Goal: Information Seeking & Learning: Learn about a topic

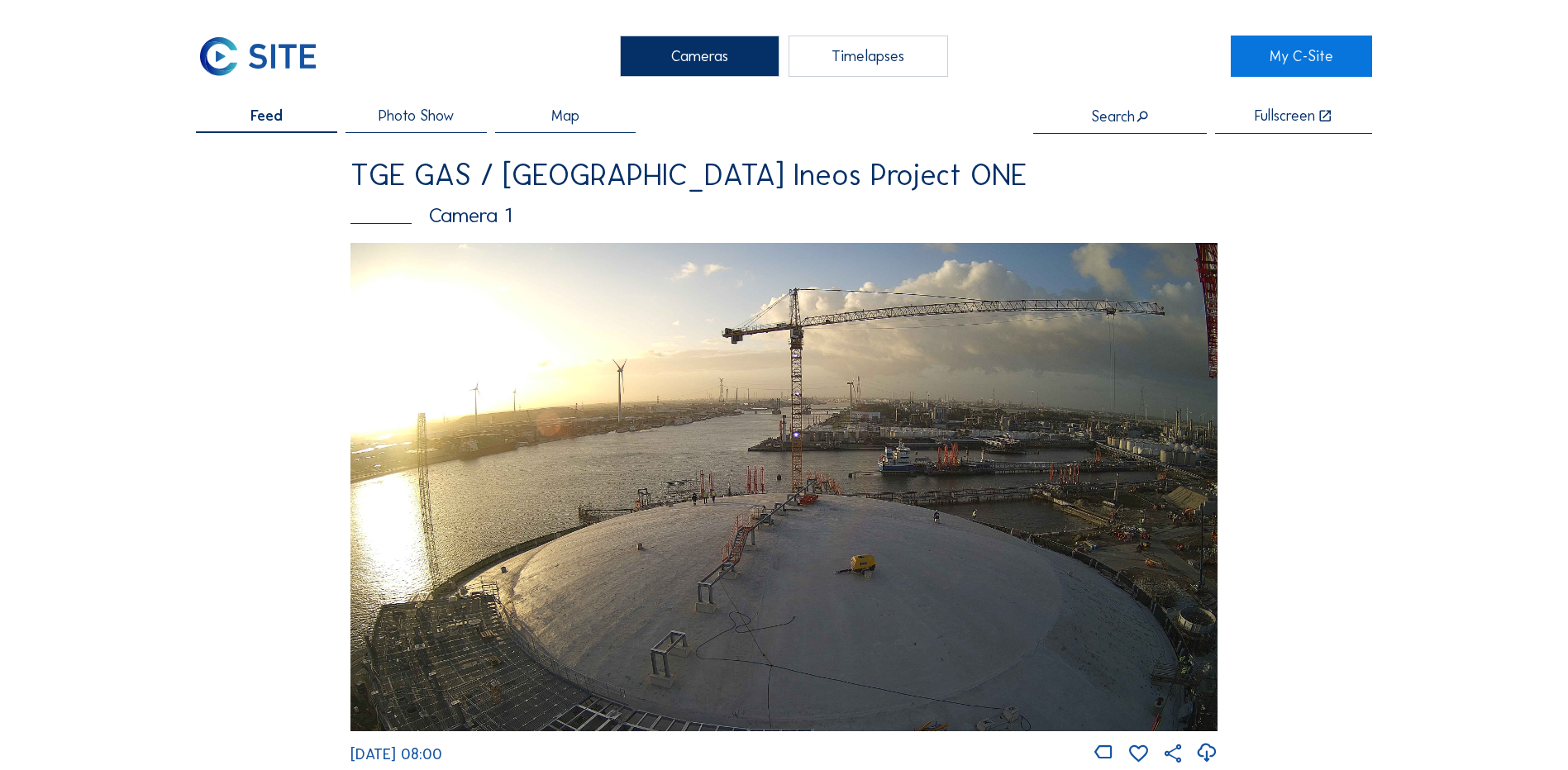
scroll to position [744, 0]
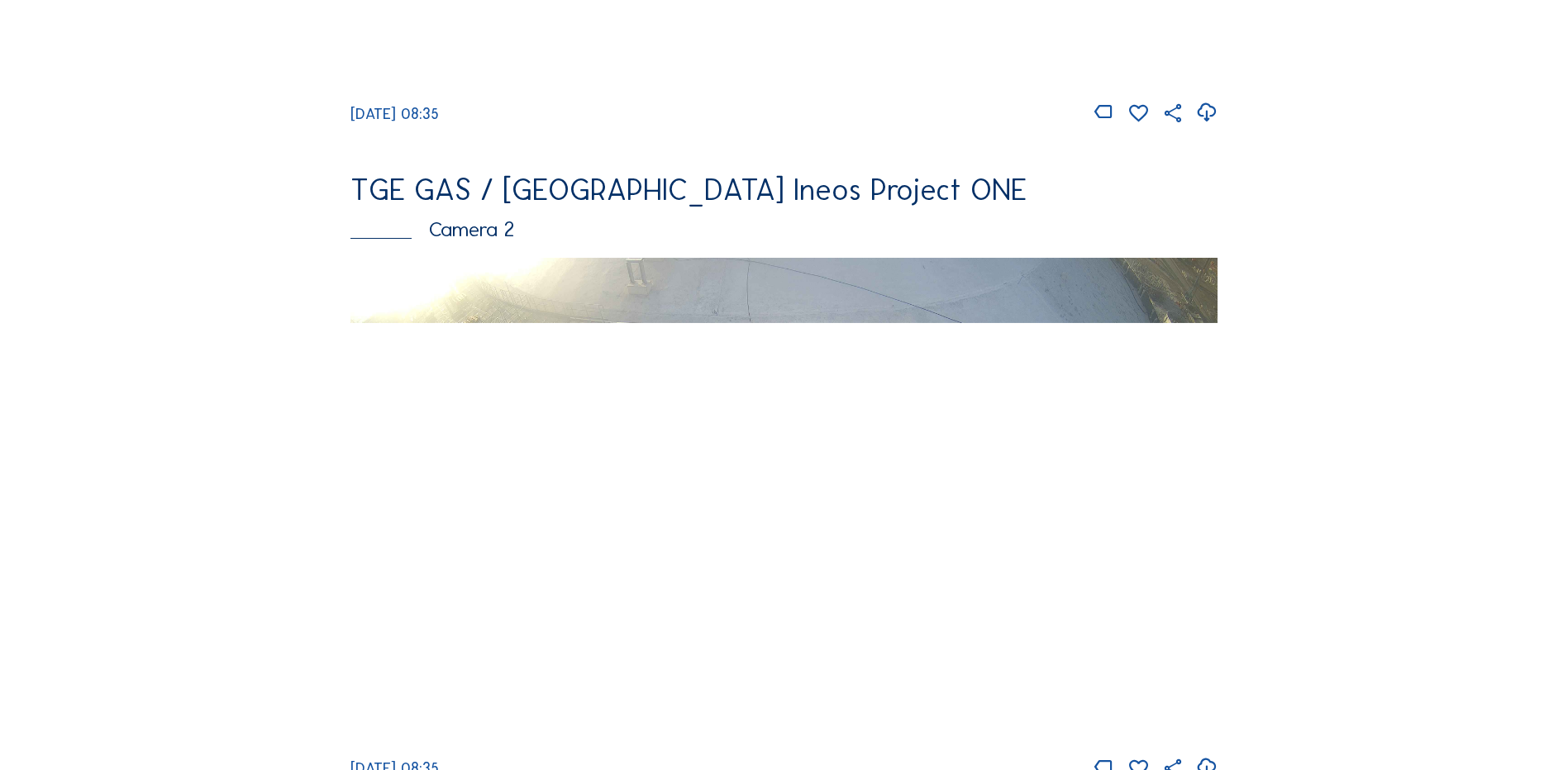
scroll to position [661, 0]
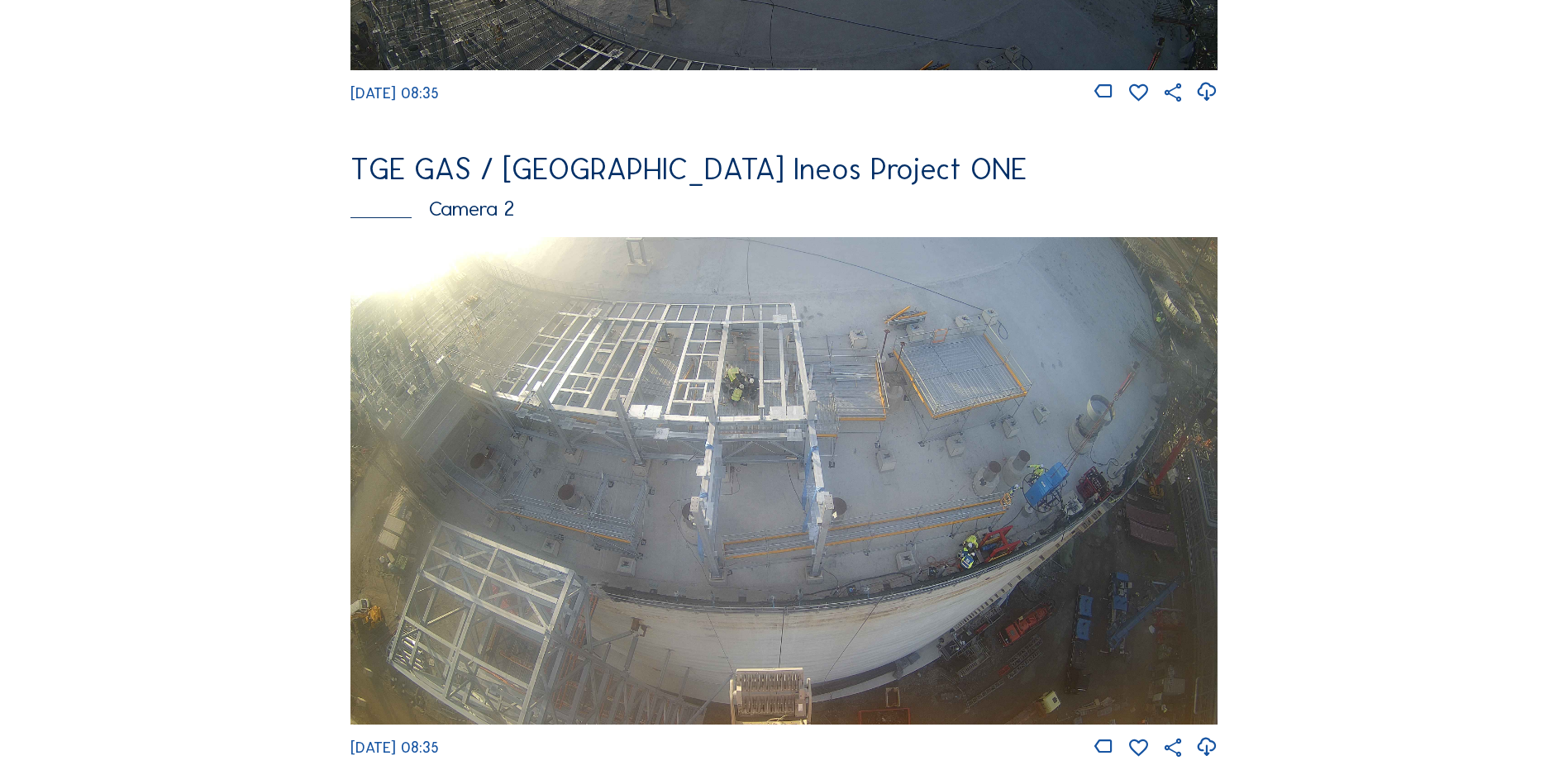
click at [488, 211] on div "Camera 2" at bounding box center [784, 208] width 867 height 21
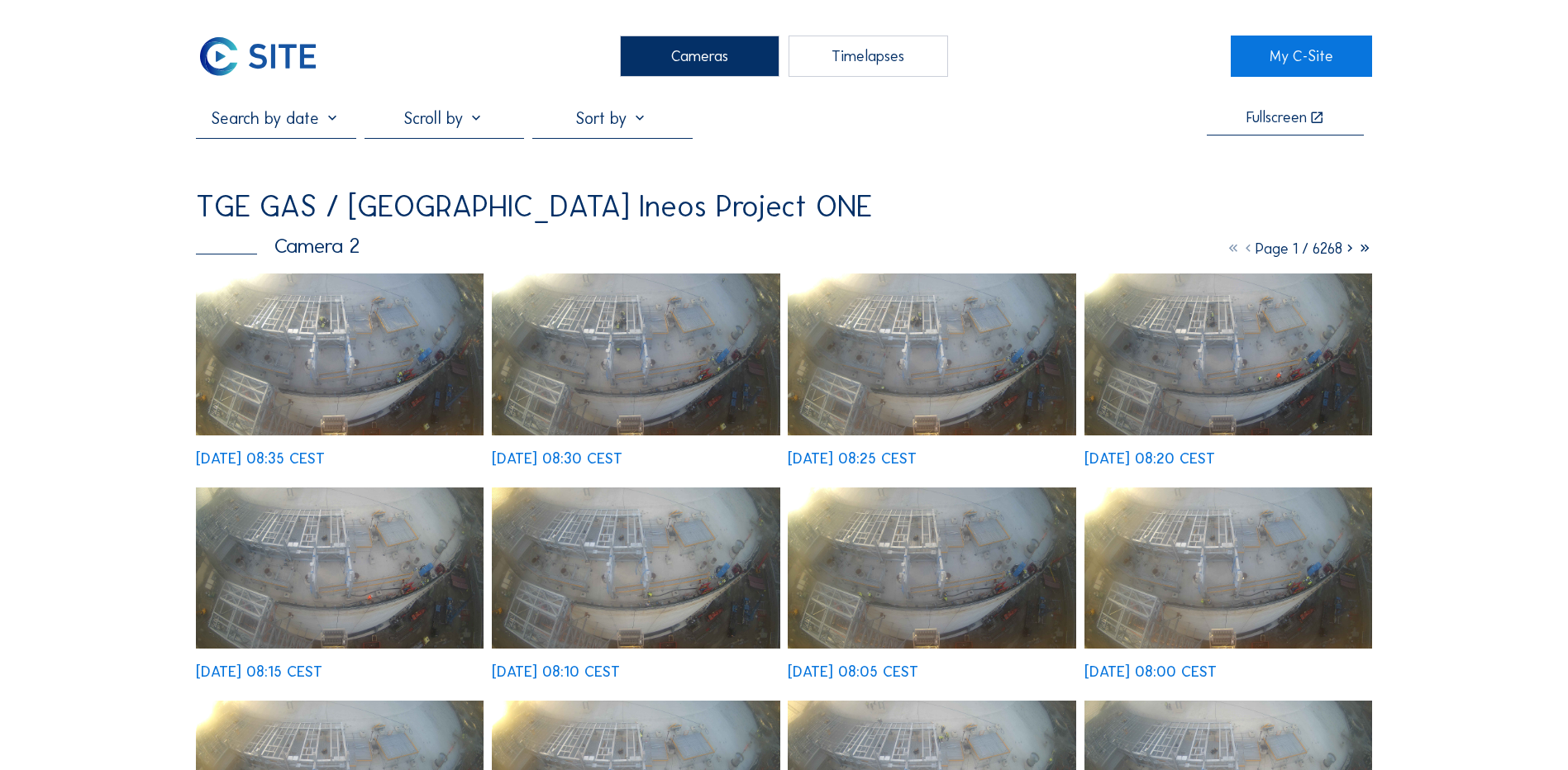
click at [328, 375] on img at bounding box center [340, 355] width 287 height 162
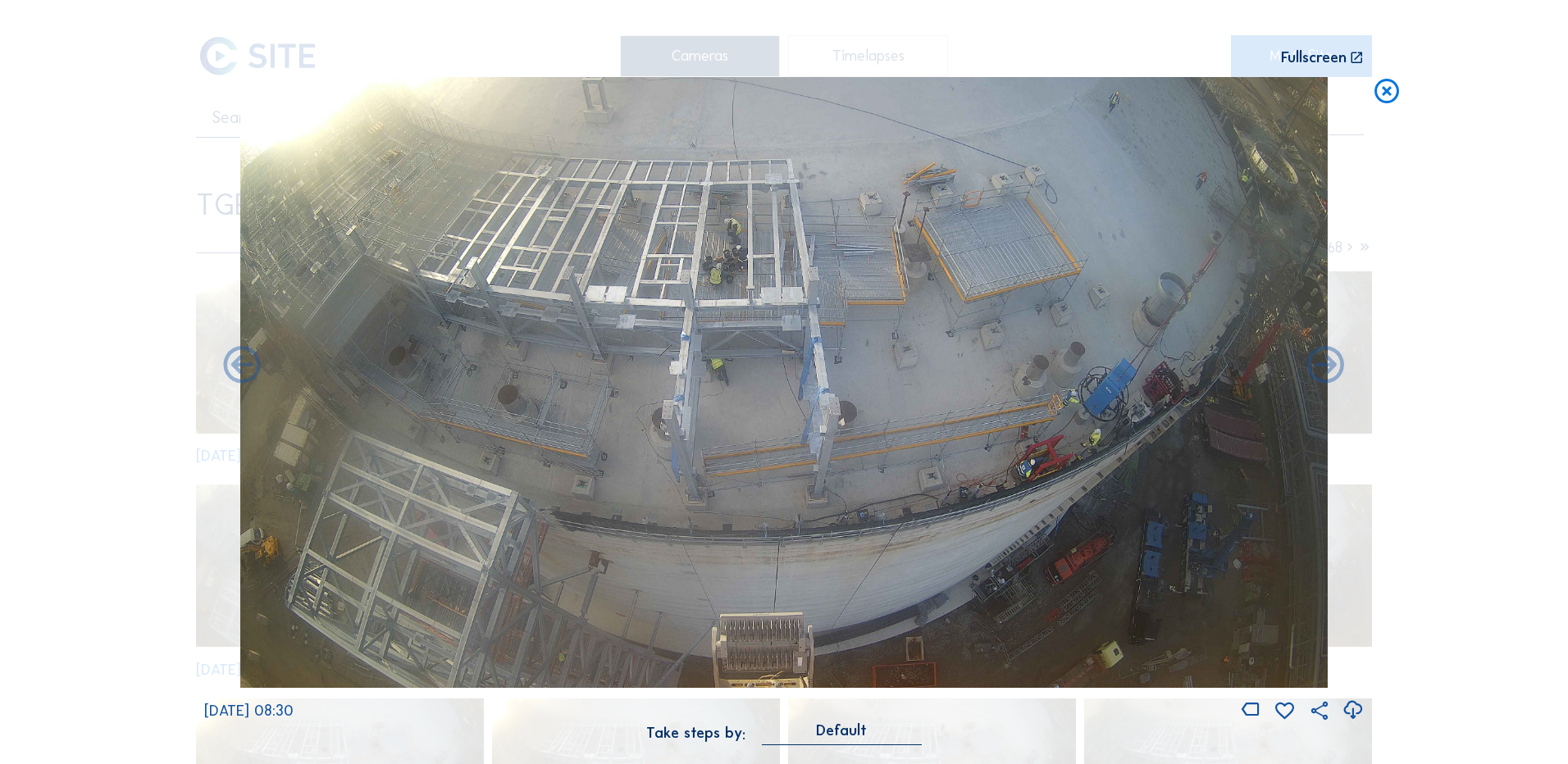
click at [1351, 711] on icon at bounding box center [1353, 711] width 22 height 27
click at [1456, 362] on div "Scroll to travel through time | Press 'Alt' Button + Scroll to Zoom | Click and…" at bounding box center [784, 382] width 1568 height 764
click at [1386, 95] on icon at bounding box center [1386, 92] width 30 height 31
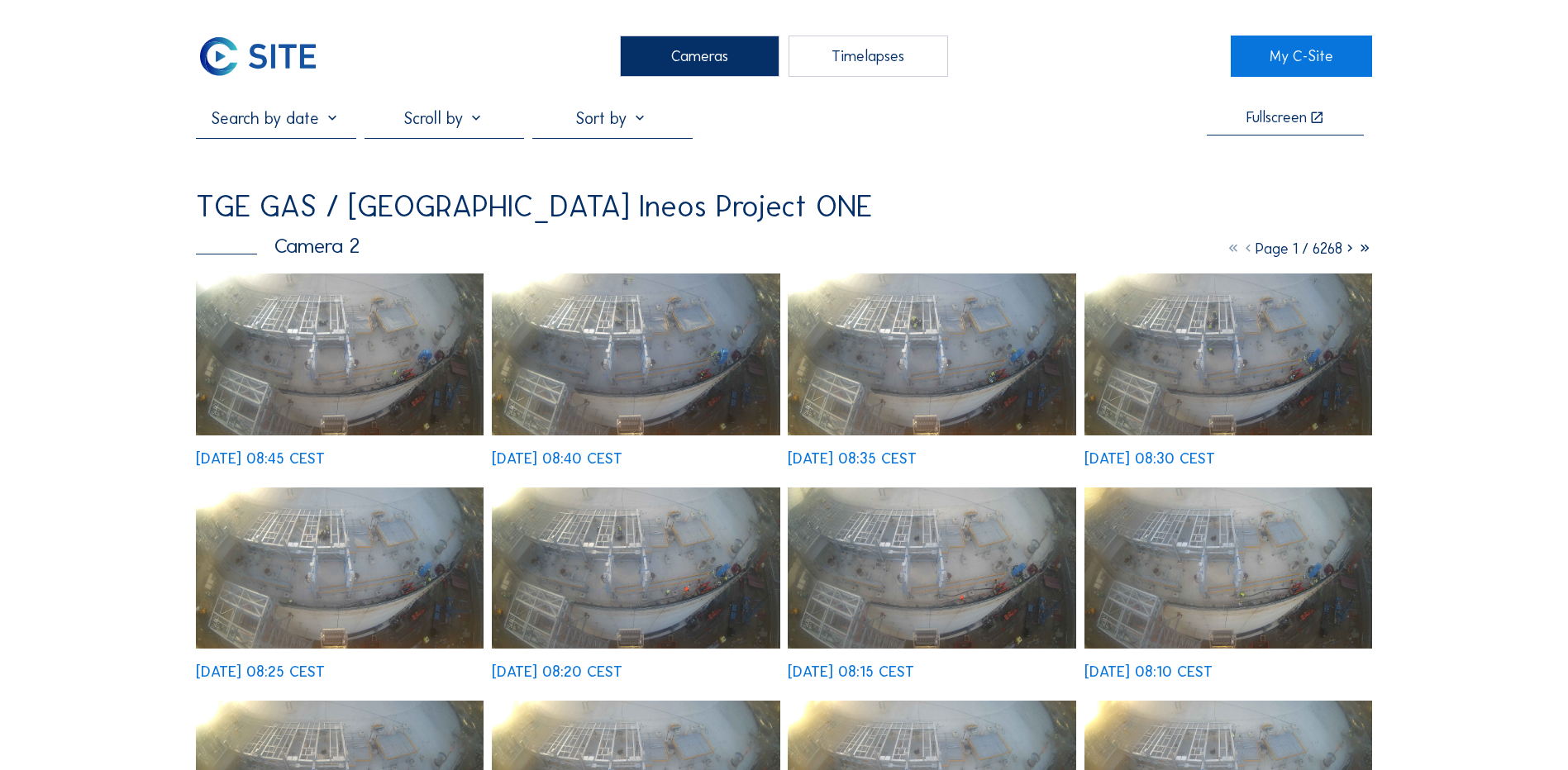
click at [351, 369] on img at bounding box center [340, 355] width 287 height 162
